Goal: Information Seeking & Learning: Learn about a topic

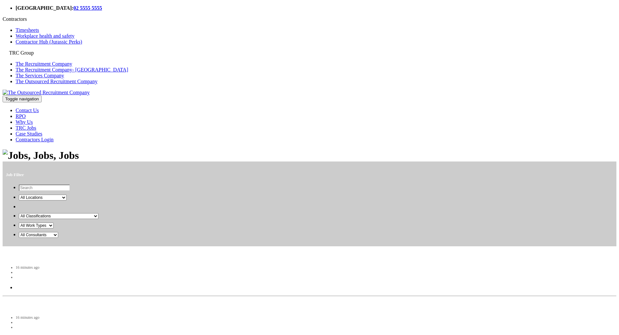
click at [58, 238] on select "All Consultants Anna-Maria John Simon" at bounding box center [38, 235] width 39 height 6
click at [78, 238] on select "All Consultants Anna-Maria - , Epertise Dave - Ex Type Jen - , Expertise, and T…" at bounding box center [48, 235] width 59 height 6
click at [96, 238] on select "All Consultants [PERSON_NAME] [PERSON_NAME] - Ex Type Jen - Expertise, and Type…" at bounding box center [57, 235] width 77 height 6
click at [54, 229] on select "All Work Types Contract / Temp Full Time" at bounding box center [36, 226] width 35 height 6
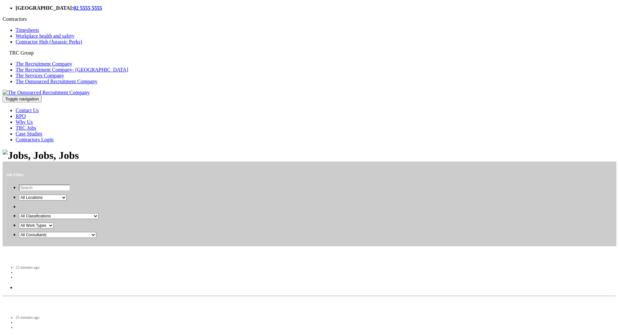
click at [54, 229] on select "All Work Types Contract / Temp Full Time" at bounding box center [36, 226] width 35 height 6
click at [98, 219] on select "All Classifications Information & Communication Technology Administration & Off…" at bounding box center [59, 216] width 80 height 6
click at [96, 238] on select "All Consultants [PERSON_NAME] [PERSON_NAME] - Ex Type Jen - Expertise, and Type…" at bounding box center [57, 235] width 77 height 6
click at [54, 229] on select "All Work Types Contract / Temp Full Time" at bounding box center [36, 226] width 35 height 6
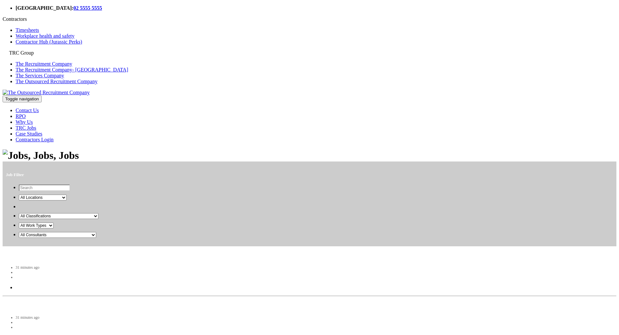
click at [54, 229] on select "All Work Types Contract / Temp Full Time" at bounding box center [36, 226] width 35 height 6
click at [98, 219] on select "All Classifications Information & Communication Technology Administration & Off…" at bounding box center [59, 216] width 80 height 6
click at [67, 201] on select "All Locations Melbourne Canberra North Sydney Sydney CBD Brisbane South Canberr…" at bounding box center [43, 198] width 48 height 6
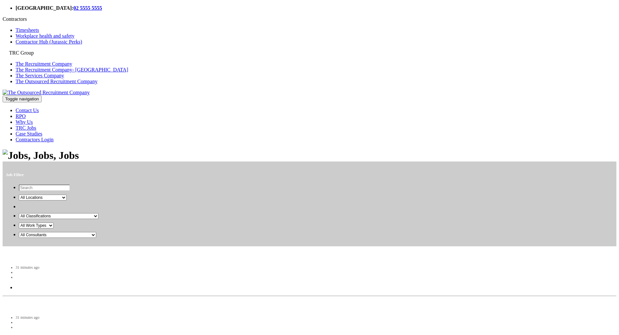
click at [96, 238] on select "All Consultants Anna-Maria - Epertise Dave - Ex Type Jen - Expertise, and Type …" at bounding box center [57, 235] width 77 height 6
select select "[PERSON_NAME] [PERSON_NAME]"
click at [96, 238] on select "All Consultants Anna-Maria - Epertise Dave - Ex Type Jen - Expertise, and Type …" at bounding box center [57, 235] width 77 height 6
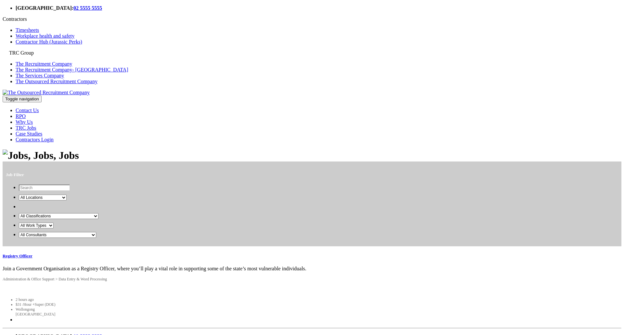
click at [54, 229] on select "All Work Types Contract / Temp Full Time" at bounding box center [36, 226] width 35 height 6
click at [54, 227] on select "All Work Types Contract / Temp Full Time" at bounding box center [36, 226] width 35 height 6
click at [54, 228] on select "All Work Types Contract / Temp Full Time" at bounding box center [36, 226] width 35 height 6
click at [54, 227] on select "All Work Types Contract / Temp Full Time" at bounding box center [36, 226] width 35 height 6
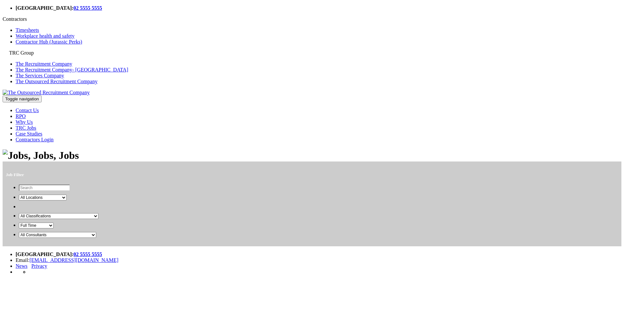
click at [54, 229] on select "All Work Types Contract / Temp Full Time" at bounding box center [36, 226] width 35 height 6
select select "Contract / Temp"
click at [54, 227] on select "All Work Types Contract / Temp Full Time" at bounding box center [36, 226] width 35 height 6
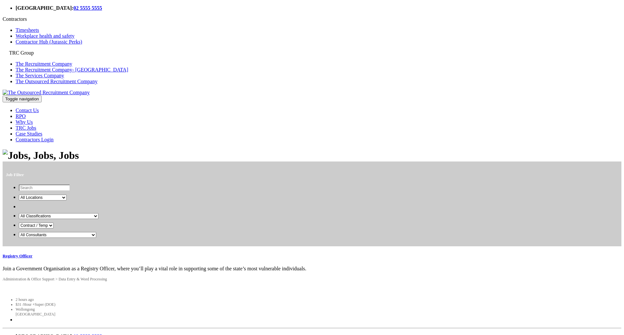
click at [98, 217] on select "All Classifications Information & Communication Technology Administration & Off…" at bounding box center [59, 216] width 80 height 6
click at [98, 213] on select "All Classifications Information & Communication Technology Administration & Off…" at bounding box center [59, 216] width 80 height 6
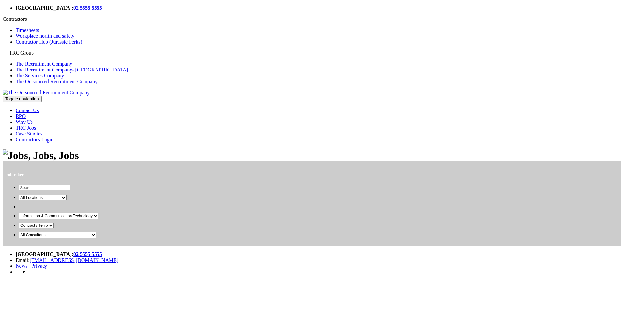
click at [98, 219] on select "All Classifications Information & Communication Technology Administration & Off…" at bounding box center [59, 216] width 80 height 6
select select "Administration & Office Support"
click at [98, 213] on select "All Classifications Information & Communication Technology Administration & Off…" at bounding box center [59, 216] width 80 height 6
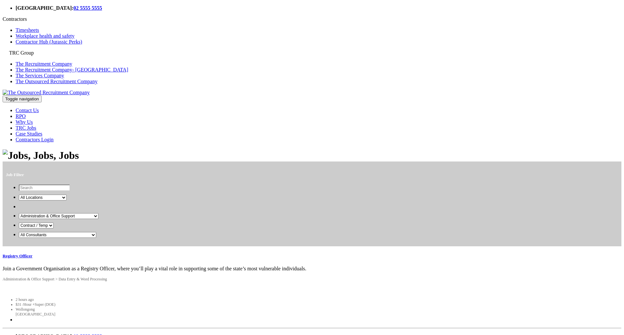
click at [67, 201] on select "All Locations Melbourne Canberra North Sydney Sydney CBD Brisbane South Canberr…" at bounding box center [43, 198] width 48 height 6
click at [67, 197] on select "All Locations Melbourne Canberra North Sydney Sydney CBD Brisbane South Canberr…" at bounding box center [43, 198] width 48 height 6
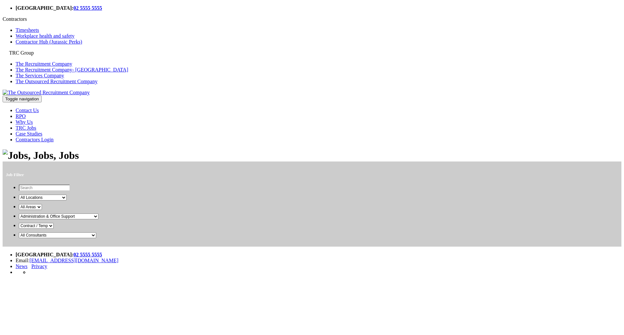
click at [67, 200] on select "All Locations Melbourne Canberra North Sydney Sydney CBD Brisbane South Canberr…" at bounding box center [43, 198] width 48 height 6
click at [67, 201] on select "All Locations Melbourne Canberra North Sydney Sydney CBD Brisbane South Canberr…" at bounding box center [43, 198] width 48 height 6
select select "Wollongong"
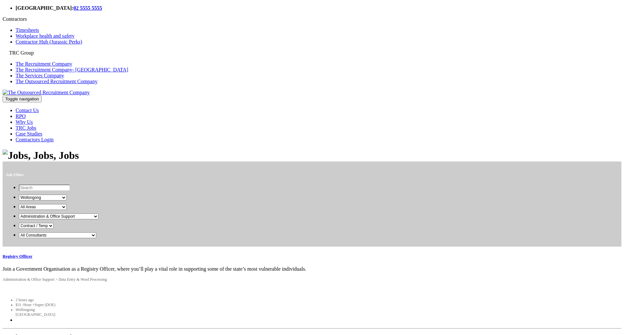
click at [33, 254] on link "Registry Officer" at bounding box center [18, 256] width 30 height 5
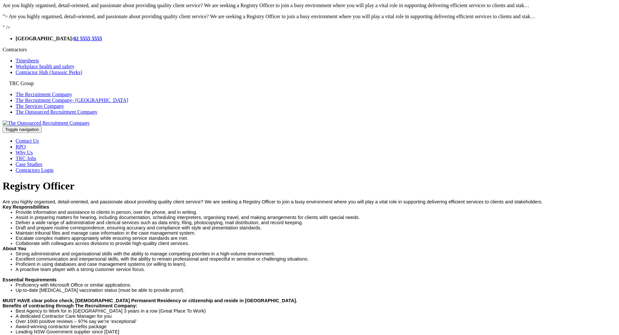
click at [197, 210] on li "Provide information and assistance to clients in person, over the phone, and in…" at bounding box center [316, 212] width 601 height 5
click at [36, 156] on link "TRC Jobs" at bounding box center [26, 159] width 21 height 6
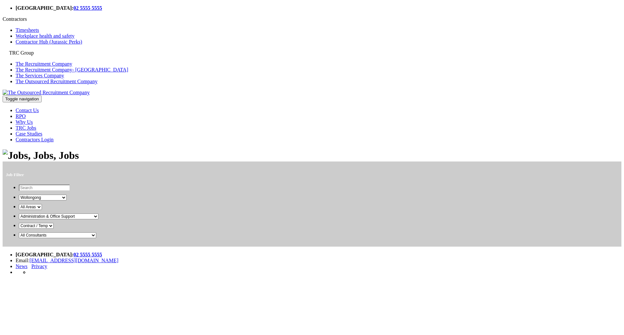
select select "Wollongong"
select select "Administration & Office Support"
select select "Contract / Temp"
select select "[PERSON_NAME] [PERSON_NAME]"
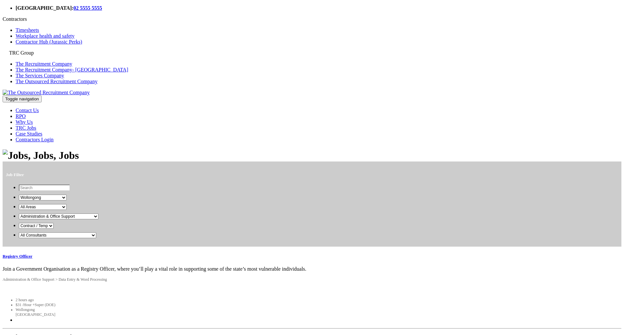
click at [289, 185] on div "Job Filter All Locations Melbourne Canberra North Sydney Sydney CBD Brisbane So…" at bounding box center [312, 239] width 619 height 179
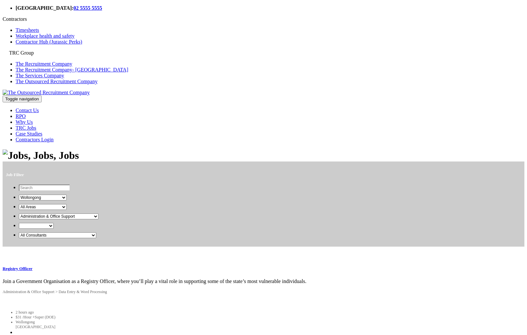
select select "Wollongong"
select select "Administration & Office Support"
select select "Anna-Maria Julie"
click at [281, 203] on div "Job Filter All Locations Melbourne Canberra North Sydney Sydney CBD Brisbane So…" at bounding box center [264, 246] width 522 height 192
drag, startPoint x: 191, startPoint y: 72, endPoint x: 118, endPoint y: 86, distance: 74.2
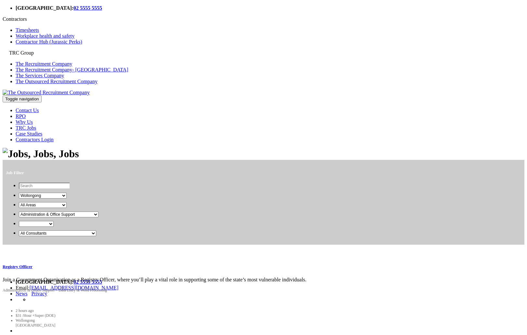
select select "Wollongong"
select select "Administration & Office Support"
select select "[PERSON_NAME] [PERSON_NAME]"
click at [54, 227] on select "All Work Types Contract / Temp Full Time" at bounding box center [36, 224] width 35 height 6
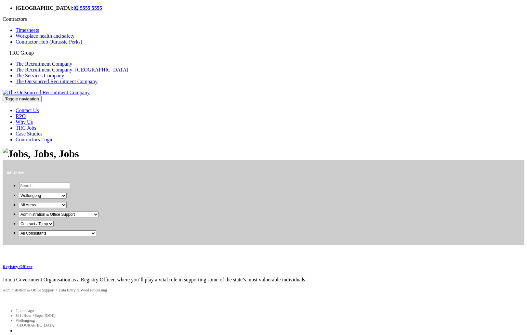
click at [54, 227] on select "All Work Types Contract / Temp Full Time" at bounding box center [36, 224] width 35 height 6
select select "Full Time"
click at [54, 227] on select "All Work Types Contract / Temp Full Time" at bounding box center [36, 224] width 35 height 6
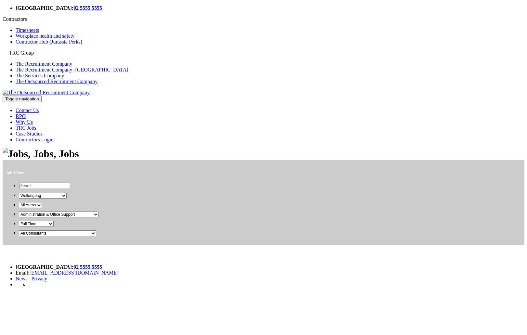
select select "Wollongong"
select select "Administration & Office Support"
select select "Full Time"
select select "[PERSON_NAME] [PERSON_NAME]"
click at [54, 227] on select "All Work Types Contract / Temp Full Time" at bounding box center [36, 224] width 35 height 6
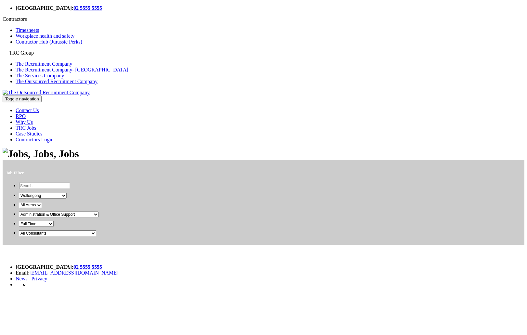
select select "Contract / Temp"
click at [54, 227] on select "All Work Types Contract / Temp Full Time" at bounding box center [36, 224] width 35 height 6
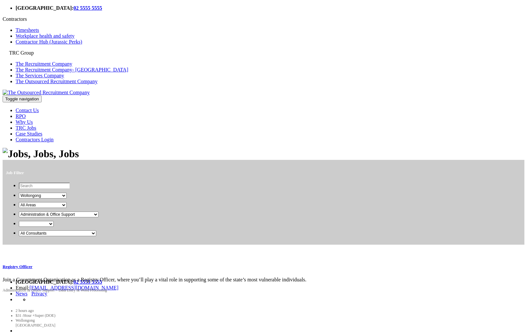
select select "Wollongong"
select select "Administration & Office Support"
select select "[PERSON_NAME] [PERSON_NAME]"
click at [33, 264] on link "Registry Officer" at bounding box center [18, 266] width 30 height 5
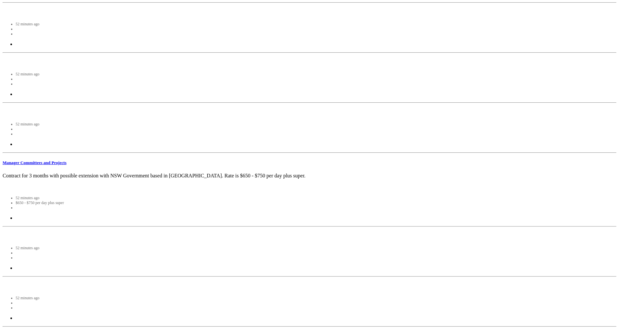
scroll to position [1915, 0]
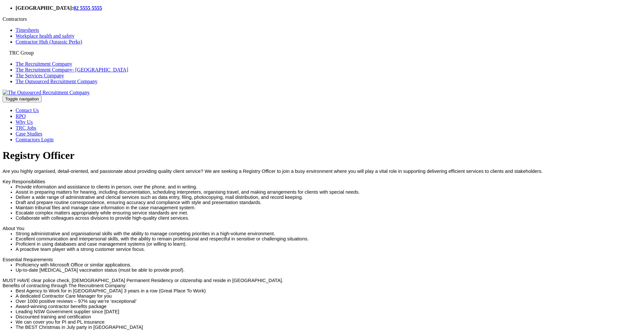
click at [213, 190] on li "Assist in preparing matters for hearing, including documentation, scheduling in…" at bounding box center [316, 192] width 601 height 5
click at [146, 195] on li "Deliver a wide range of administrative and clerical services such as data entry…" at bounding box center [316, 197] width 601 height 5
click at [90, 130] on body "[GEOGRAPHIC_DATA]: 02 5555 5555 Contractors Timesheets Workplace health and saf…" at bounding box center [310, 266] width 614 height 522
